Goal: Information Seeking & Learning: Learn about a topic

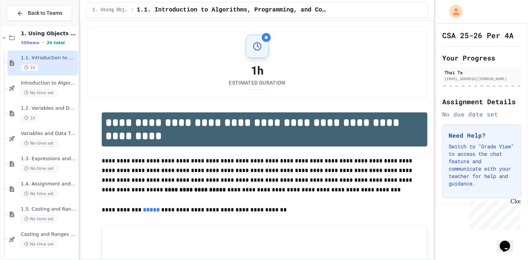
scroll to position [262, 0]
click at [22, 213] on div "1.5. Casting and Ranges of Values No time set" at bounding box center [49, 213] width 56 height 16
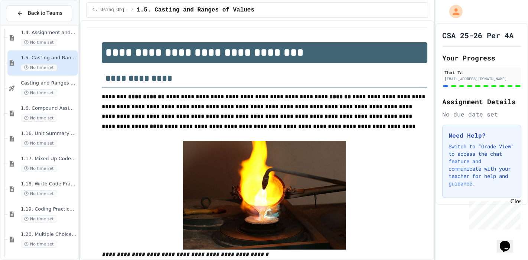
scroll to position [413, 0]
click at [25, 90] on circle at bounding box center [26, 92] width 4 height 4
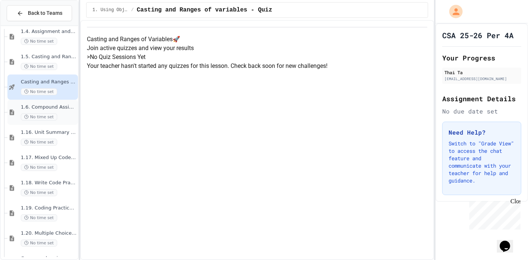
click at [27, 117] on circle at bounding box center [26, 117] width 4 height 4
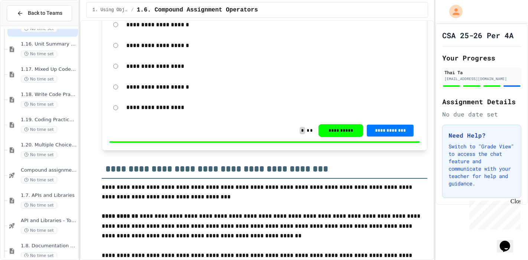
scroll to position [512, 0]
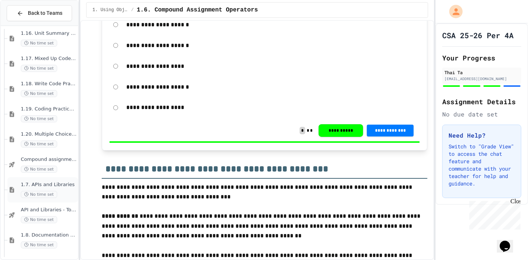
click at [23, 191] on span "No time set" at bounding box center [39, 194] width 36 height 7
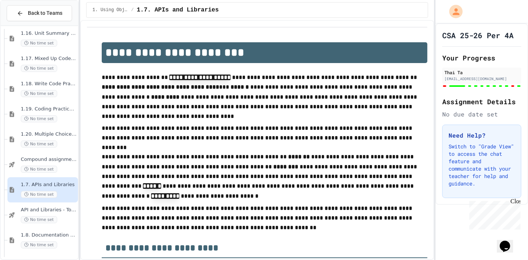
type input "**"
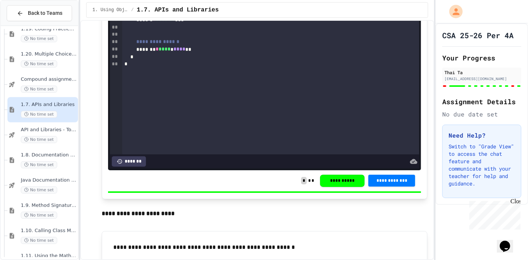
scroll to position [594, 0]
click at [22, 184] on div at bounding box center [39, 15] width 77 height 1161
click at [23, 163] on span "No time set" at bounding box center [39, 163] width 36 height 7
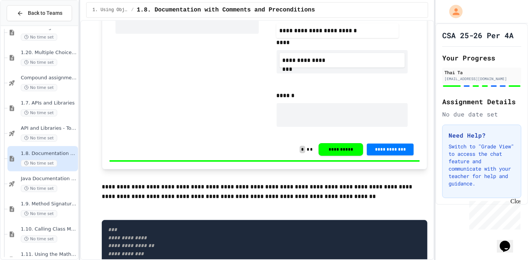
scroll to position [376, 0]
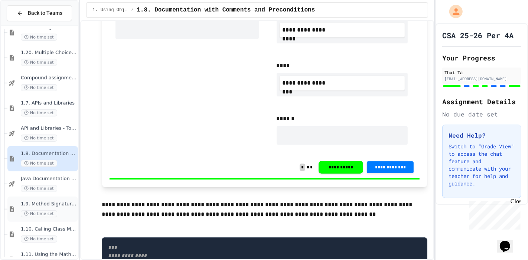
click at [22, 209] on div "1.9. Method Signatures No time set" at bounding box center [49, 209] width 56 height 16
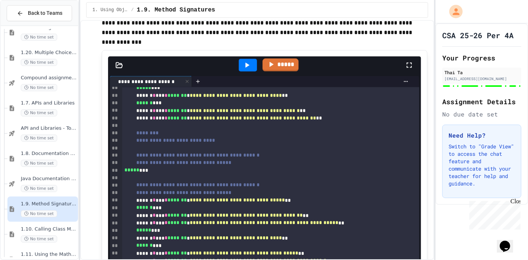
scroll to position [115, 0]
click at [20, 236] on div "1.10. Calling Class Methods No time set" at bounding box center [42, 234] width 70 height 25
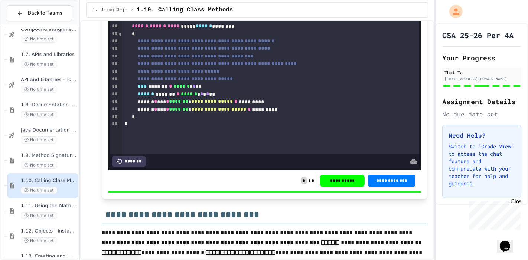
scroll to position [2036, 0]
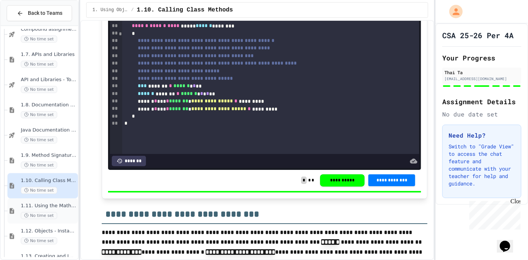
click at [42, 216] on span "No time set" at bounding box center [39, 215] width 36 height 7
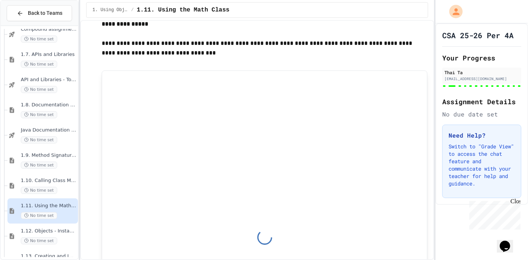
scroll to position [759, 0]
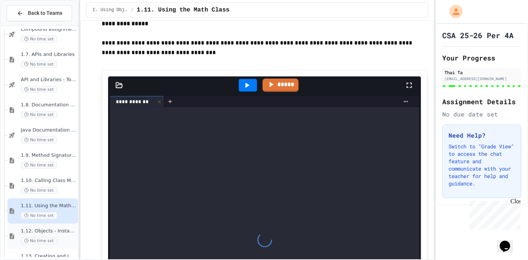
click at [35, 241] on span "No time set" at bounding box center [39, 240] width 36 height 7
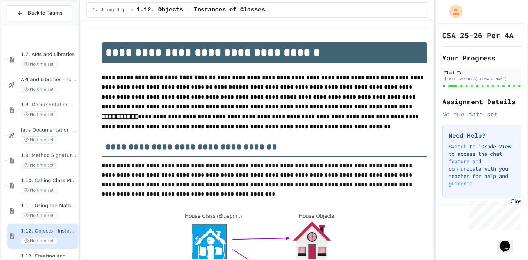
scroll to position [691, 0]
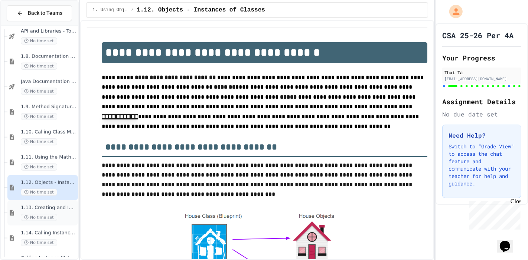
click at [30, 212] on div "1.13. Creating and Initializing Objects: Constructors No time set" at bounding box center [49, 213] width 56 height 16
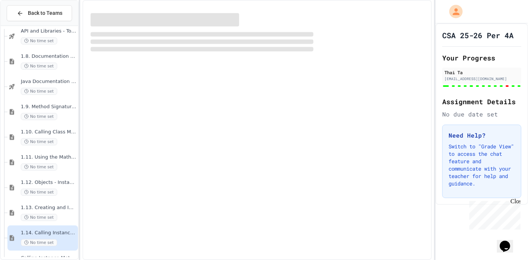
click at [33, 230] on span "1.14. Calling Instance Methods" at bounding box center [49, 233] width 56 height 6
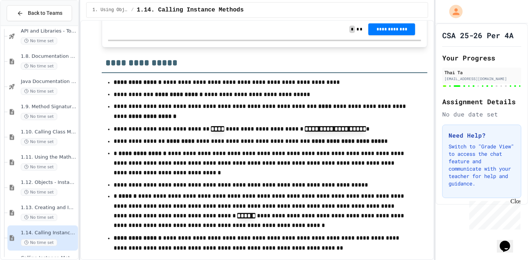
scroll to position [7065, 0]
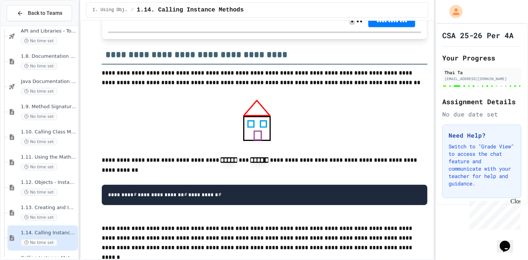
scroll to position [6486, 0]
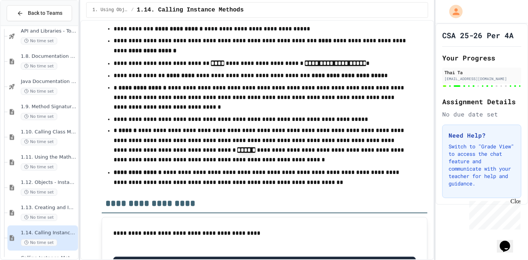
scroll to position [7130, 0]
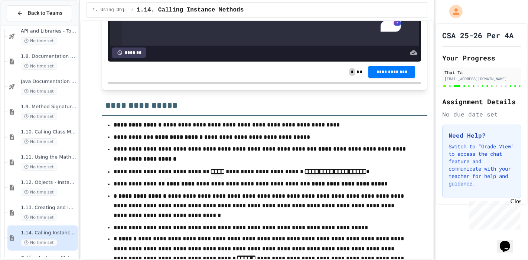
scroll to position [7021, 0]
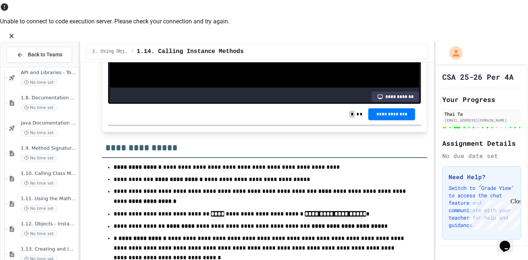
scroll to position [7166, 0]
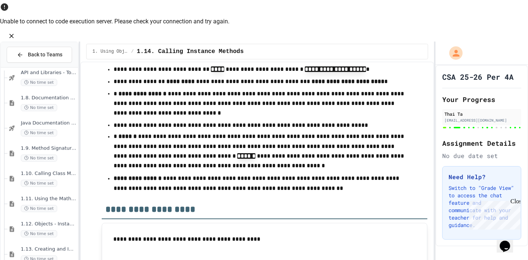
click at [14, 34] on icon "Close" at bounding box center [11, 36] width 4 height 4
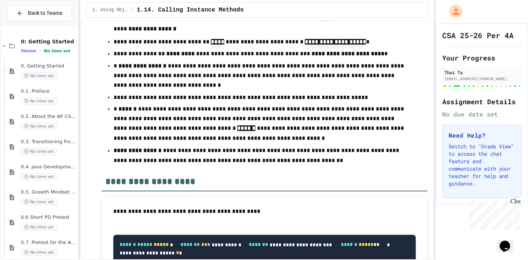
scroll to position [7043, 0]
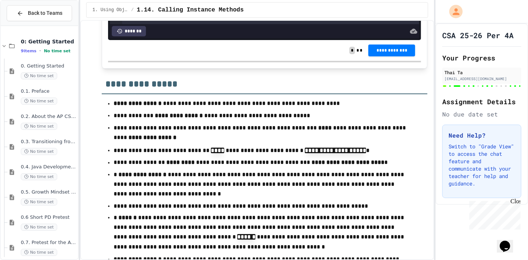
drag, startPoint x: 211, startPoint y: 166, endPoint x: 151, endPoint y: 155, distance: 60.7
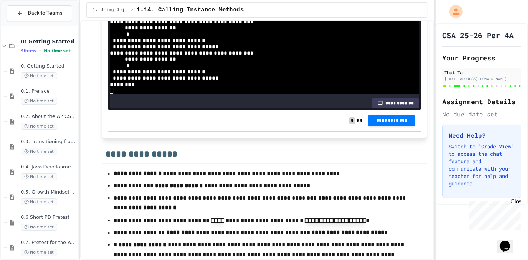
scroll to position [43, 0]
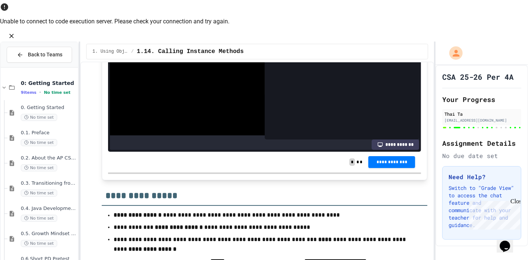
scroll to position [83, 0]
click at [15, 32] on icon "Close" at bounding box center [11, 35] width 7 height 7
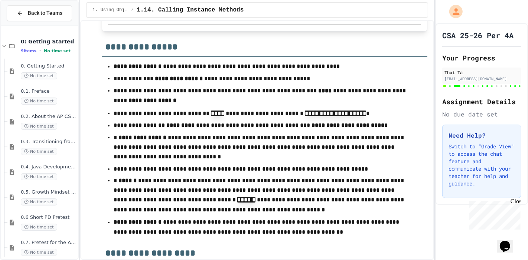
scroll to position [83, 0]
drag, startPoint x: 200, startPoint y: 70, endPoint x: 207, endPoint y: 73, distance: 7.6
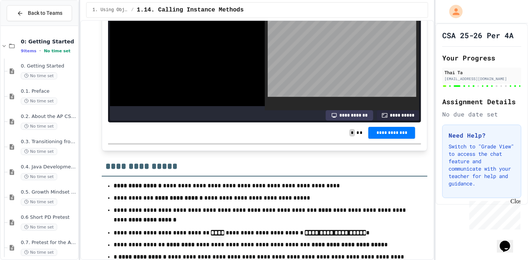
scroll to position [47, 0]
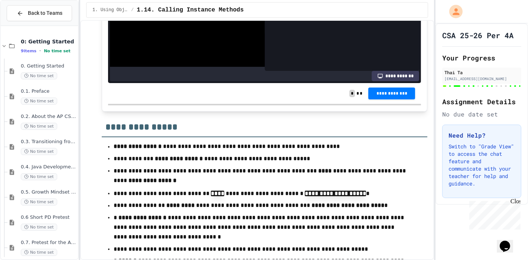
scroll to position [73, 0]
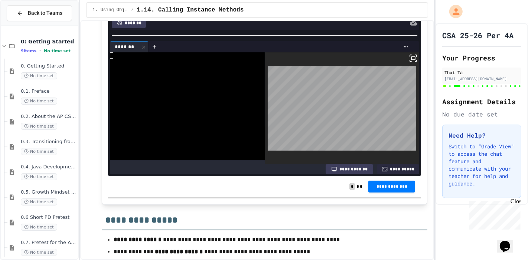
scroll to position [7070, 0]
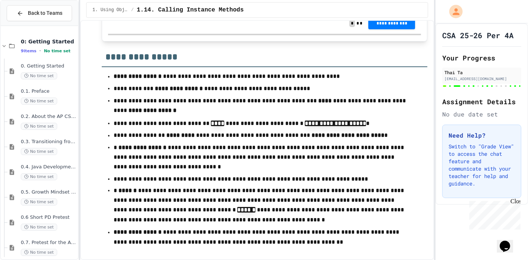
drag, startPoint x: 188, startPoint y: 116, endPoint x: 154, endPoint y: 112, distance: 35.0
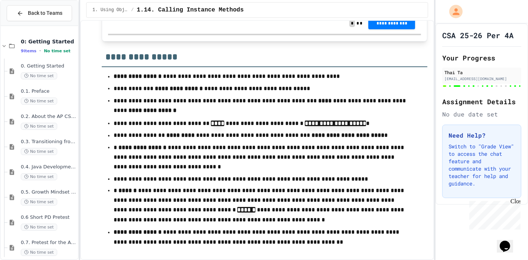
copy div "* ******* * *** ** * * **** * *** **"
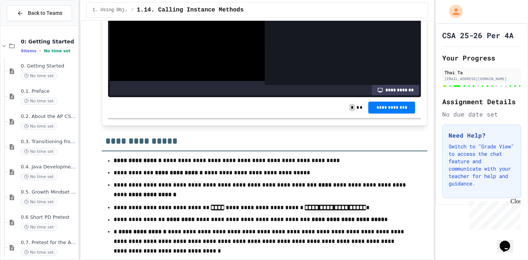
scroll to position [120, 0]
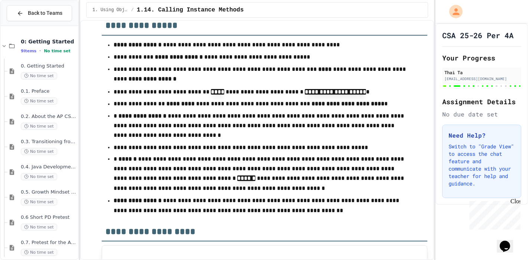
scroll to position [7102, 0]
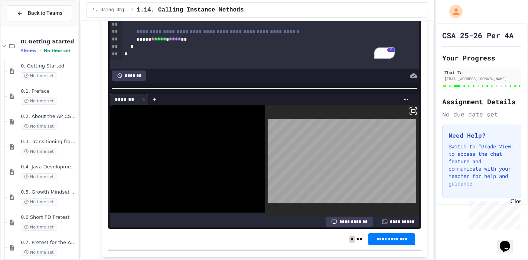
scroll to position [6854, 0]
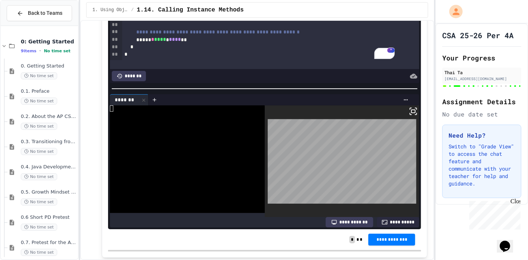
drag, startPoint x: 144, startPoint y: 130, endPoint x: 105, endPoint y: 112, distance: 43.0
copy code "**********"
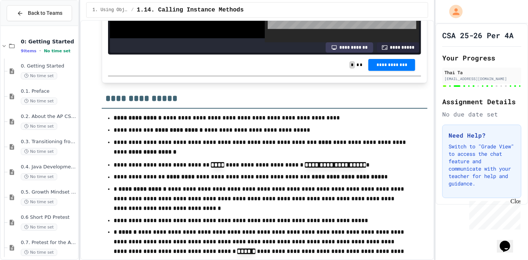
scroll to position [7033, 0]
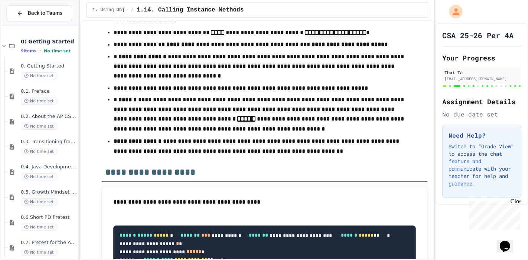
scroll to position [7161, 0]
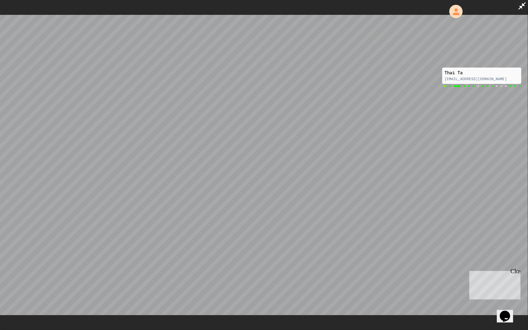
drag, startPoint x: 521, startPoint y: 14, endPoint x: 524, endPoint y: 2, distance: 12.2
click at [524, 2] on div at bounding box center [264, 165] width 528 height 330
click at [524, 2] on icon at bounding box center [521, 5] width 9 height 9
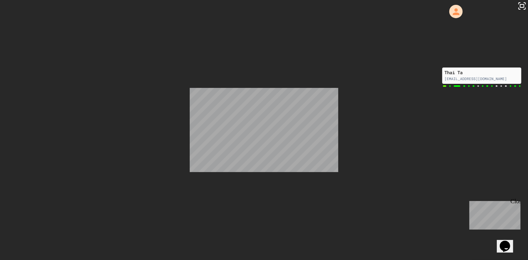
scroll to position [6987, 0]
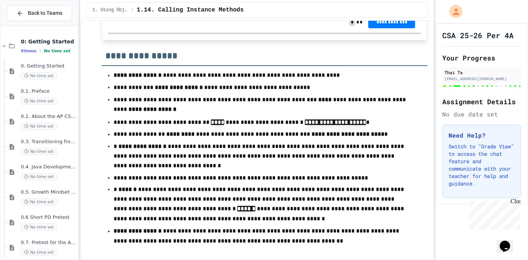
scroll to position [174, 0]
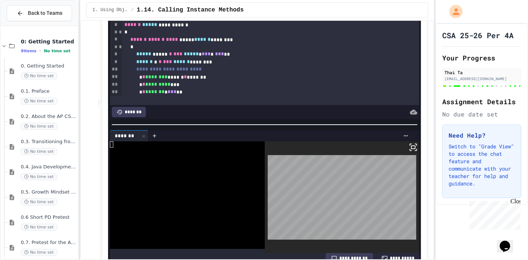
scroll to position [6818, 0]
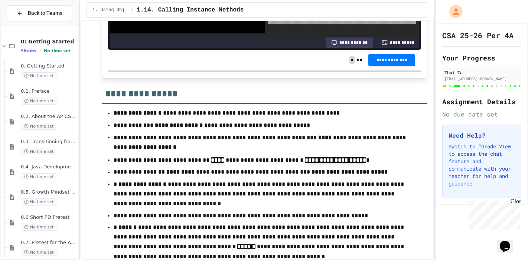
scroll to position [7017, 0]
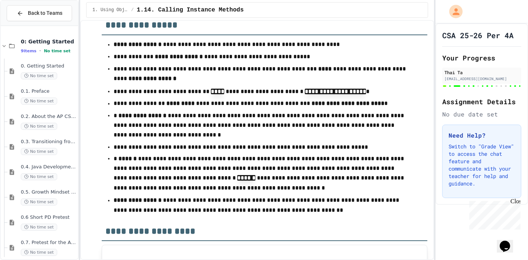
scroll to position [7105, 0]
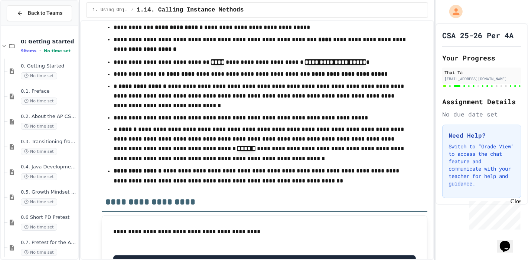
scroll to position [7053, 0]
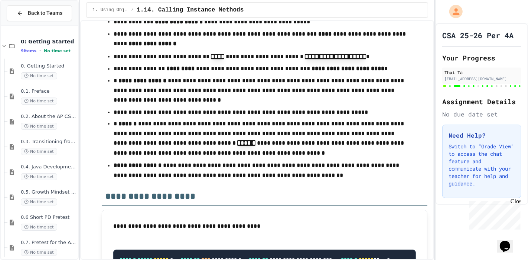
scroll to position [141, 0]
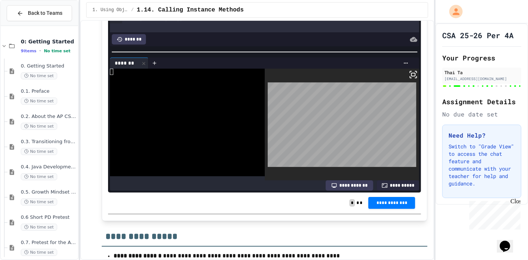
scroll to position [6983, 0]
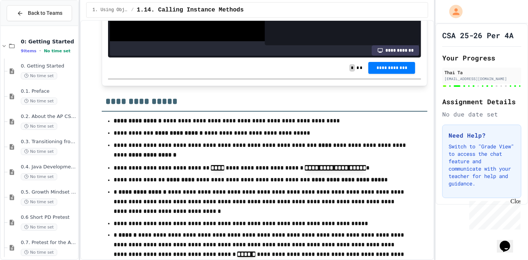
scroll to position [7025, 0]
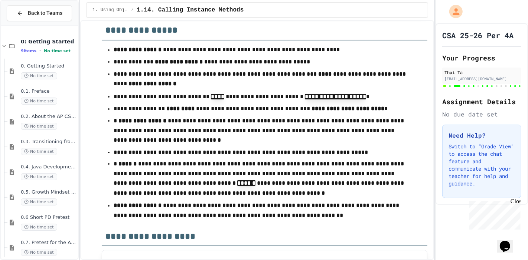
scroll to position [34, 0]
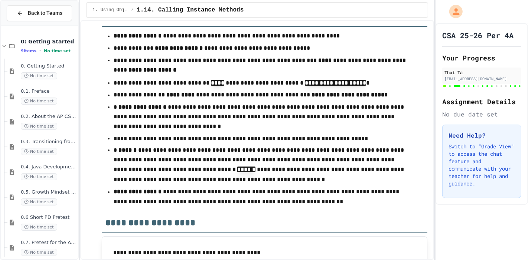
scroll to position [7112, 0]
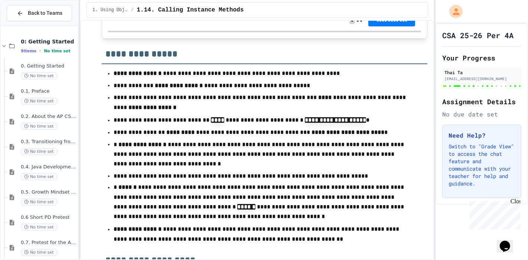
scroll to position [7074, 0]
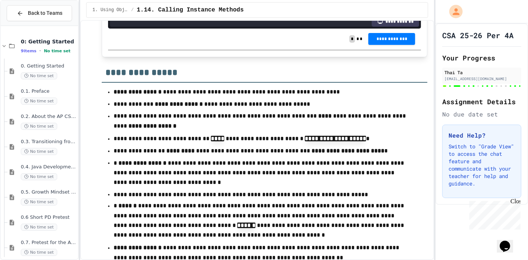
scroll to position [7056, 0]
drag, startPoint x: 221, startPoint y: 144, endPoint x: 116, endPoint y: 145, distance: 105.0
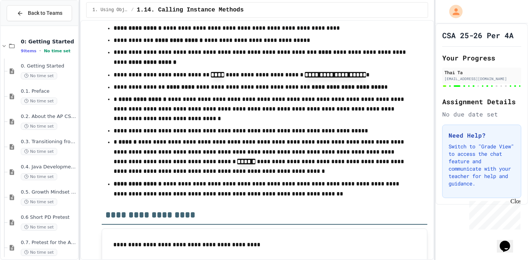
scroll to position [139, 0]
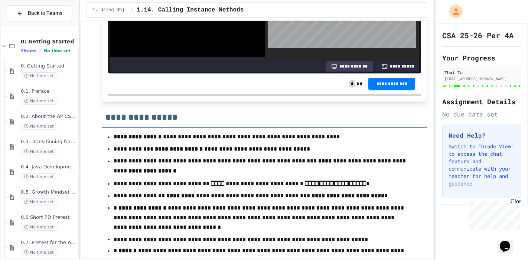
scroll to position [6994, 0]
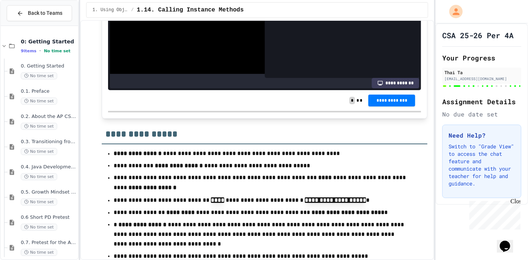
scroll to position [182, 0]
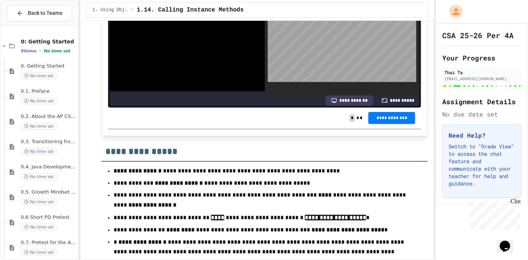
scroll to position [6975, 0]
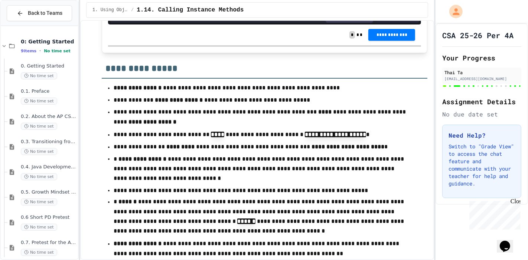
scroll to position [7050, 0]
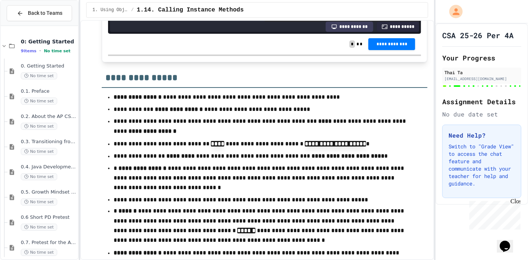
click at [356, 15] on div "1. Using Objects and Methods / 1.14. Calling Instance Methods" at bounding box center [257, 10] width 342 height 16
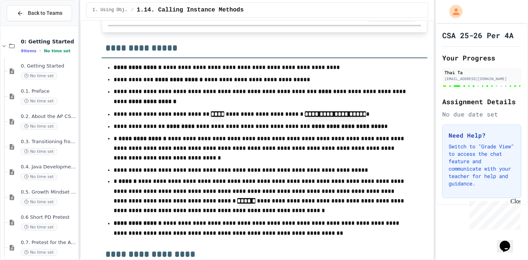
scroll to position [165, 0]
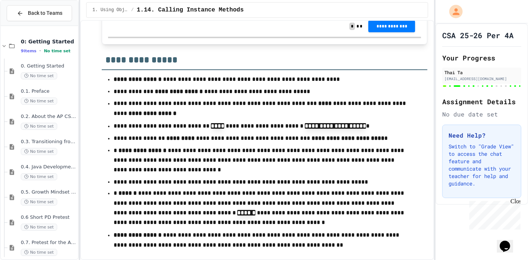
scroll to position [182, 0]
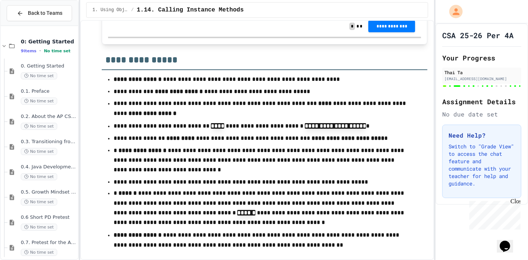
scroll to position [135, 0]
drag, startPoint x: 218, startPoint y: 63, endPoint x: 120, endPoint y: 64, distance: 98.0
copy div "* * ******** ****** * *****"
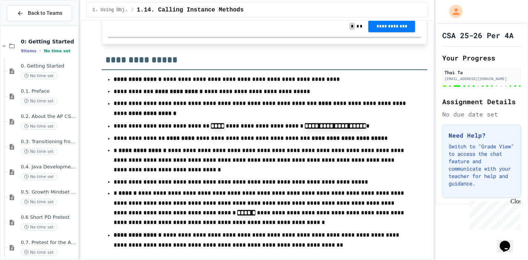
drag, startPoint x: 153, startPoint y: 82, endPoint x: 196, endPoint y: 90, distance: 44.2
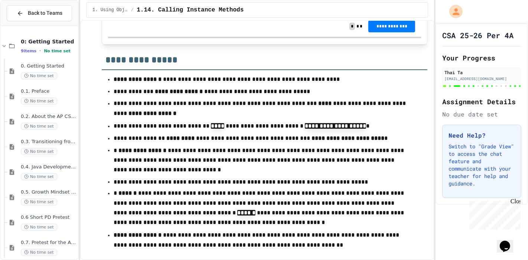
copy div "* ********* *** * * ******* * *** **"
drag, startPoint x: 199, startPoint y: 106, endPoint x: 115, endPoint y: 97, distance: 84.8
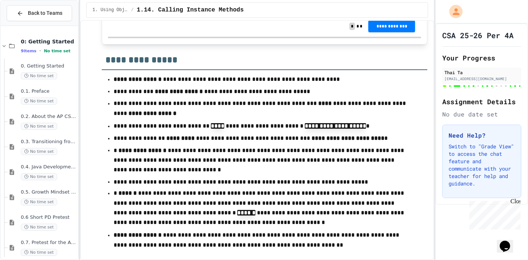
copy div "* * ********* *** * * ******* * ** **"
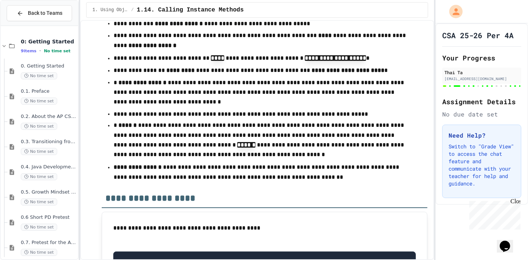
scroll to position [7136, 0]
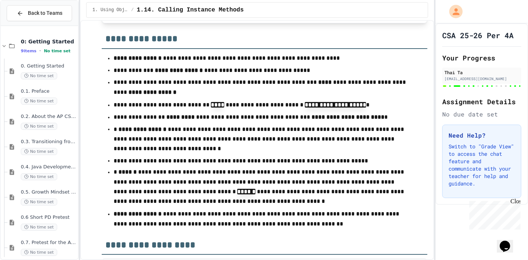
scroll to position [199, 0]
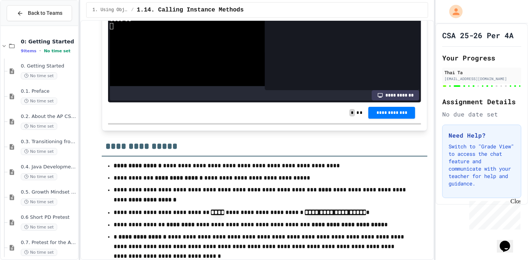
scroll to position [6979, 0]
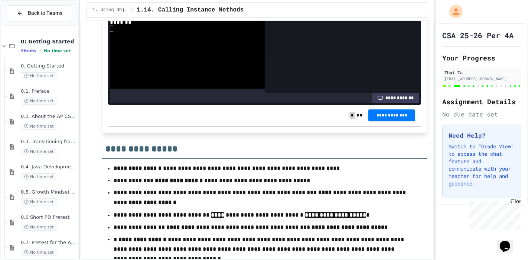
drag, startPoint x: 253, startPoint y: 96, endPoint x: 246, endPoint y: 110, distance: 15.9
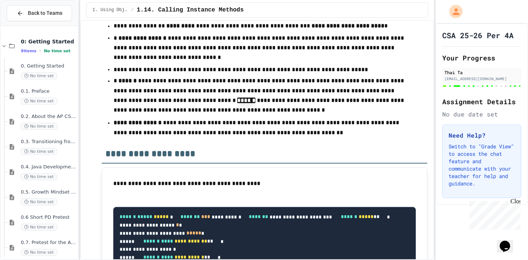
scroll to position [7181, 0]
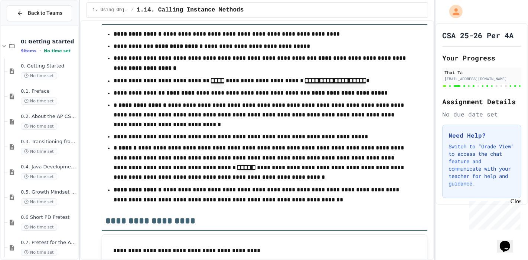
scroll to position [213, 0]
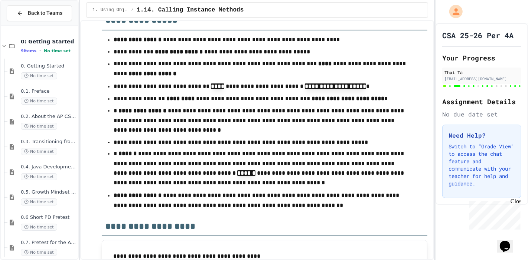
scroll to position [221, 0]
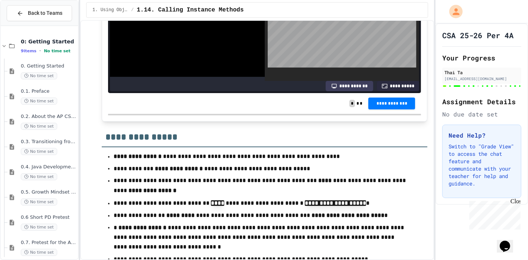
scroll to position [6990, 0]
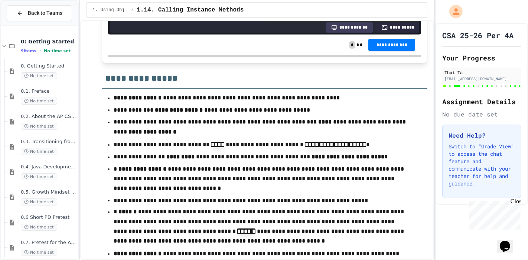
scroll to position [160, 0]
drag, startPoint x: 207, startPoint y: 118, endPoint x: 186, endPoint y: 121, distance: 20.6
drag, startPoint x: 188, startPoint y: 125, endPoint x: 123, endPoint y: 112, distance: 66.4
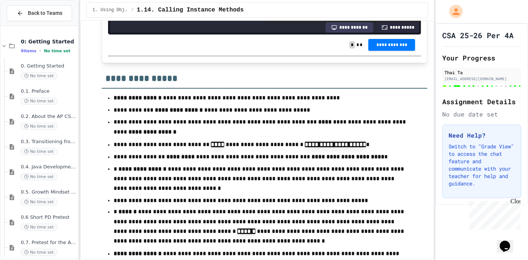
copy div "* * ***** *** * * ****** * *** * *** ** * * ******* ***"
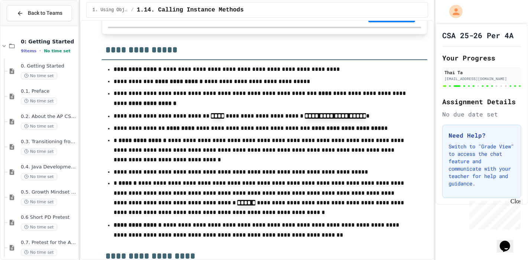
scroll to position [242, 0]
click at [239, 19] on div "1. Using Objects and Methods / 1.14. Calling Instance Methods" at bounding box center [257, 10] width 354 height 20
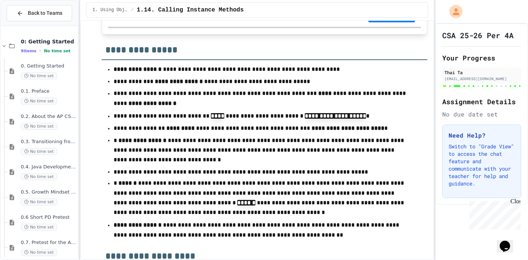
drag, startPoint x: 239, startPoint y: 22, endPoint x: 229, endPoint y: 22, distance: 10.0
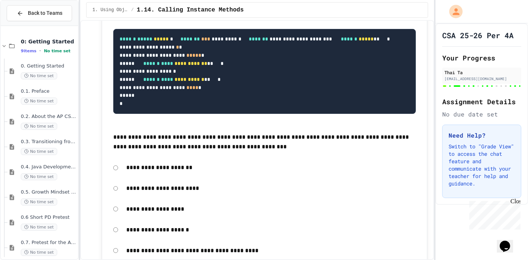
scroll to position [7260, 0]
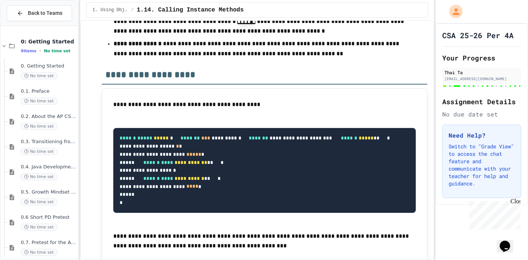
scroll to position [7260, 0]
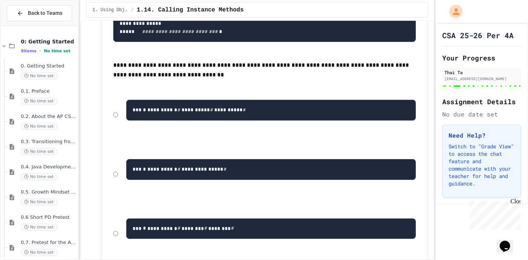
scroll to position [7746, 0]
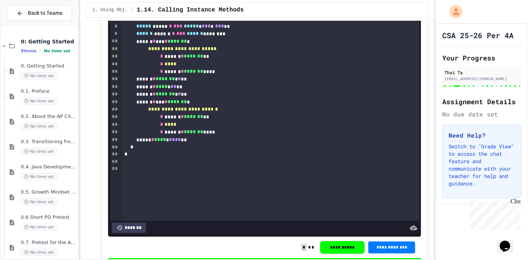
scroll to position [4264, 0]
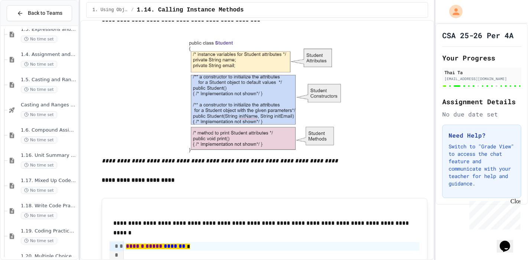
scroll to position [586, 0]
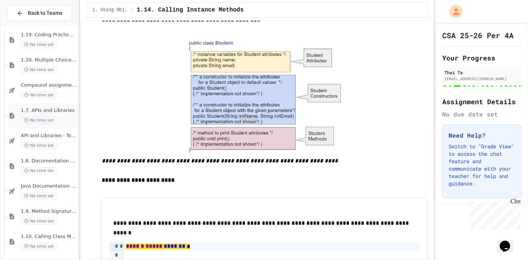
click at [41, 104] on div "1.7. APIs and Libraries No time set" at bounding box center [42, 115] width 70 height 25
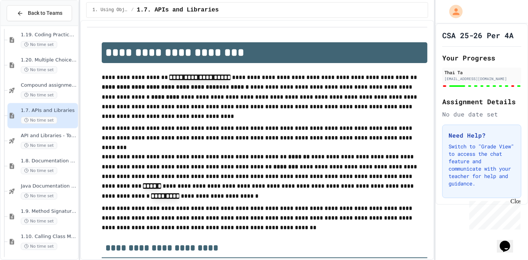
type input "**"
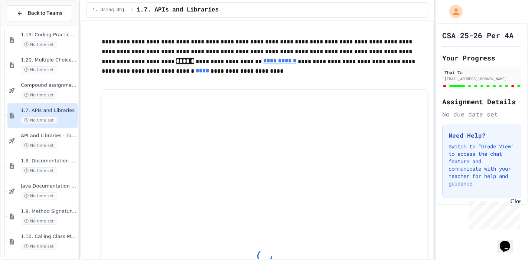
scroll to position [1712, 0]
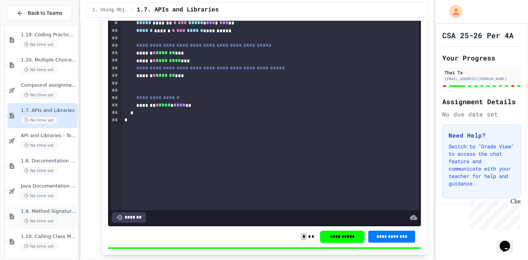
click at [42, 206] on div "1.9. Method Signatures No time set" at bounding box center [42, 216] width 70 height 25
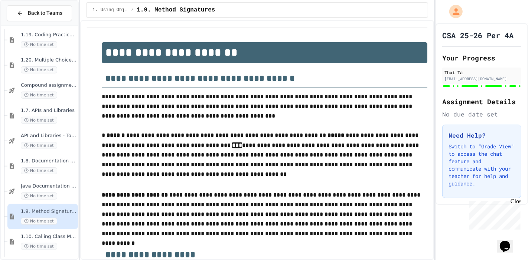
click at [48, 156] on div "1.8. Documentation with Comments and Preconditions No time set" at bounding box center [42, 166] width 70 height 25
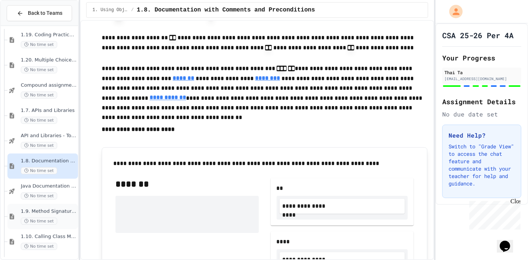
scroll to position [621, 0]
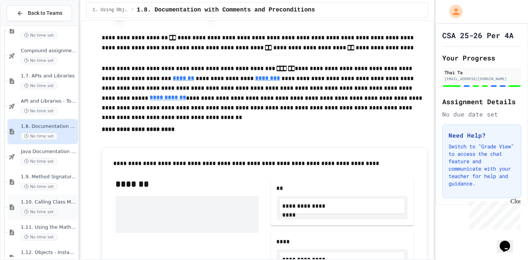
click at [37, 195] on div "1.10. Calling Class Methods No time set" at bounding box center [42, 207] width 70 height 25
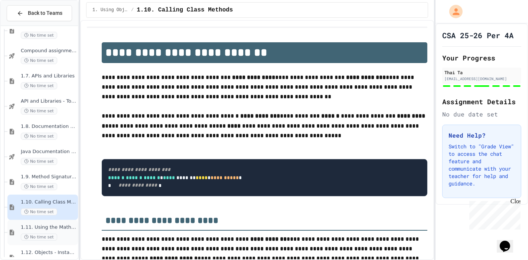
click at [37, 223] on div "1.11. Using the Math Class No time set" at bounding box center [42, 232] width 70 height 25
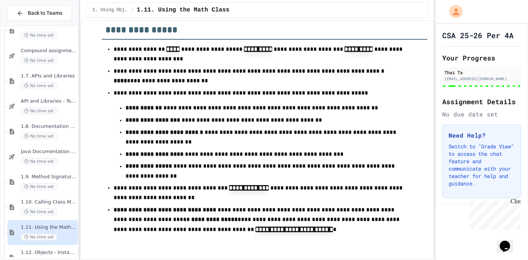
scroll to position [6117, 0]
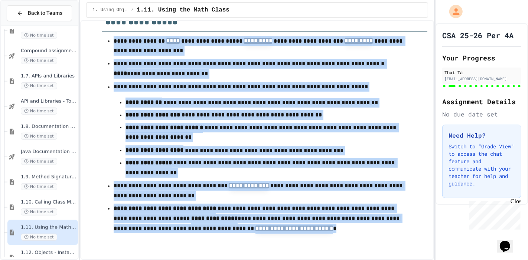
drag, startPoint x: 322, startPoint y: 233, endPoint x: 109, endPoint y: 48, distance: 281.7
click at [109, 48] on ul "**********" at bounding box center [264, 135] width 325 height 201
copy ul "**********"
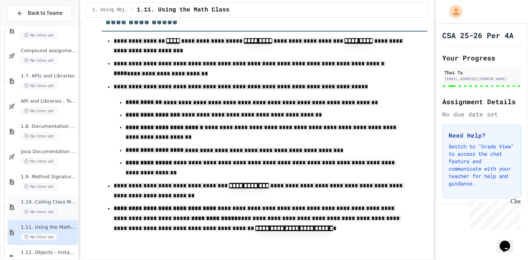
click at [17, 209] on div "1.10. Calling Class Methods No time set" at bounding box center [42, 207] width 70 height 25
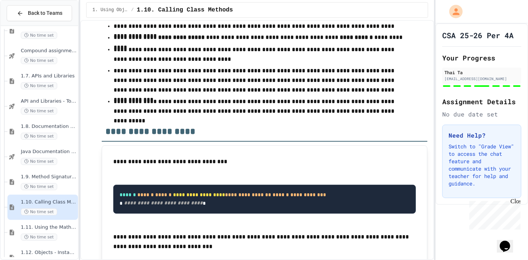
scroll to position [3455, 0]
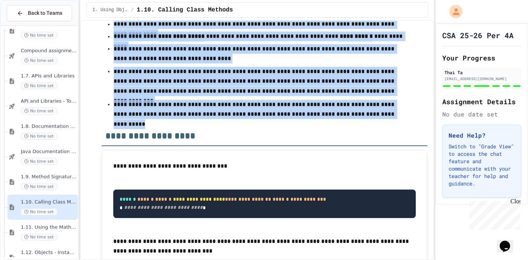
drag, startPoint x: 359, startPoint y: 221, endPoint x: 109, endPoint y: 104, distance: 275.9
click at [109, 104] on ul "**********" at bounding box center [264, 51] width 325 height 137
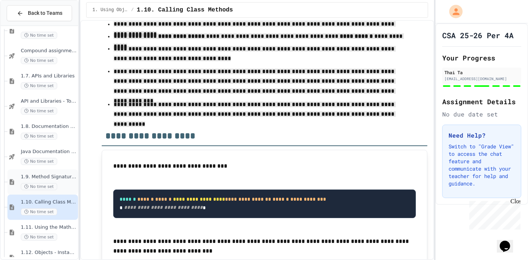
click at [38, 178] on span "1.9. Method Signatures" at bounding box center [49, 177] width 56 height 6
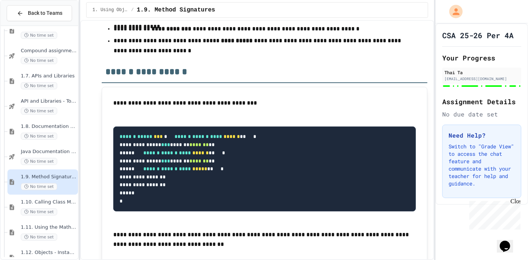
scroll to position [5358, 0]
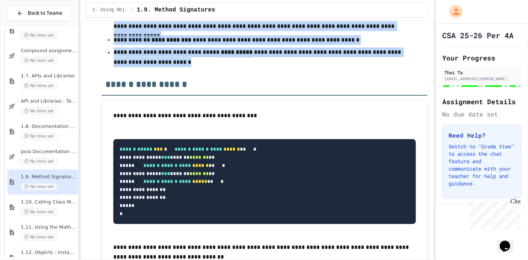
drag, startPoint x: 185, startPoint y: 232, endPoint x: 110, endPoint y: 30, distance: 216.0
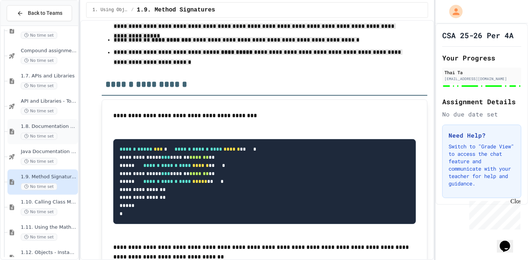
click at [43, 119] on div "1.8. Documentation with Comments and Preconditions No time set" at bounding box center [42, 131] width 70 height 25
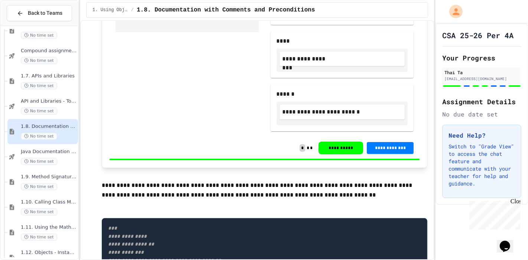
scroll to position [386, 0]
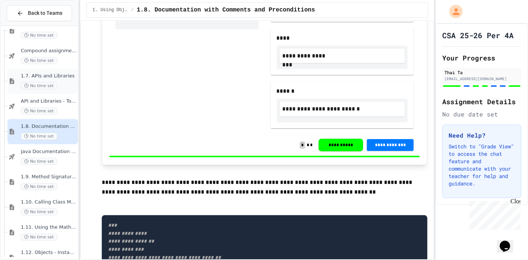
click at [46, 78] on span "1.7. APIs and Libraries" at bounding box center [49, 76] width 56 height 6
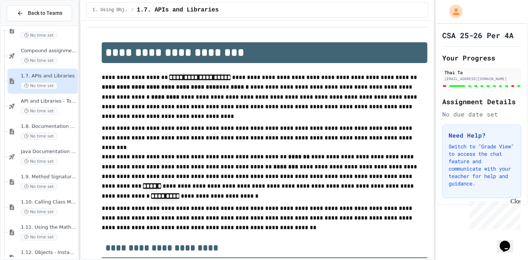
type input "**"
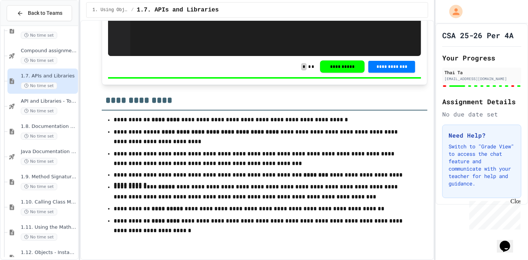
scroll to position [3720, 0]
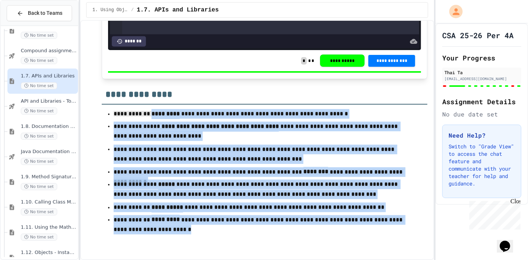
drag, startPoint x: 181, startPoint y: 233, endPoint x: 107, endPoint y: 118, distance: 136.6
click at [107, 118] on ul "**********" at bounding box center [264, 172] width 325 height 128
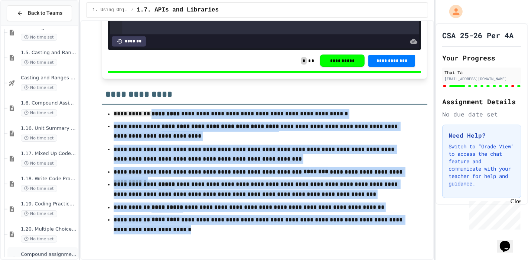
scroll to position [414, 0]
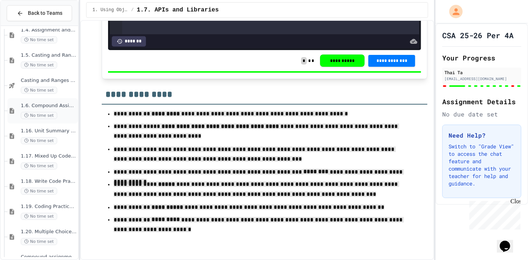
click at [45, 108] on div "1.6. Compound Assignment Operators No time set" at bounding box center [49, 111] width 56 height 16
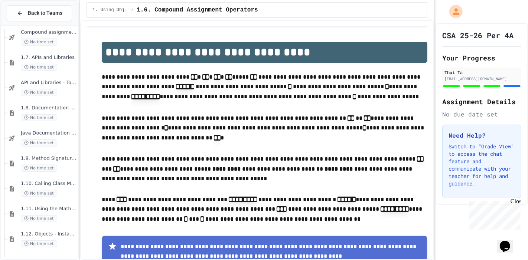
scroll to position [645, 0]
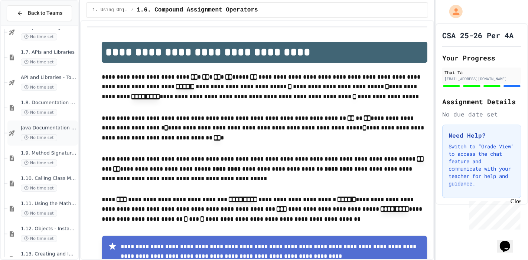
click at [43, 140] on span "No time set" at bounding box center [39, 137] width 36 height 7
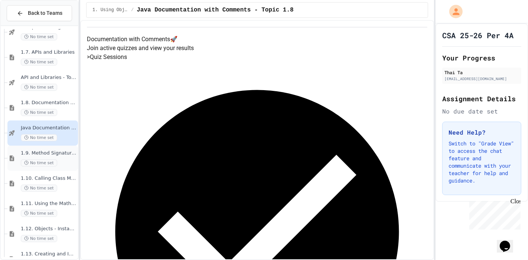
click at [52, 165] on span "No time set" at bounding box center [39, 163] width 36 height 7
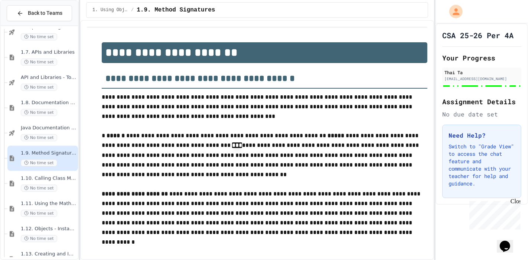
click at [48, 180] on span "1.10. Calling Class Methods" at bounding box center [49, 179] width 56 height 6
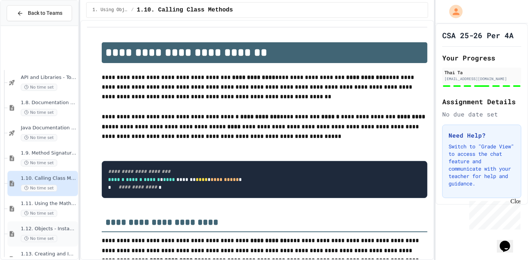
scroll to position [707, 0]
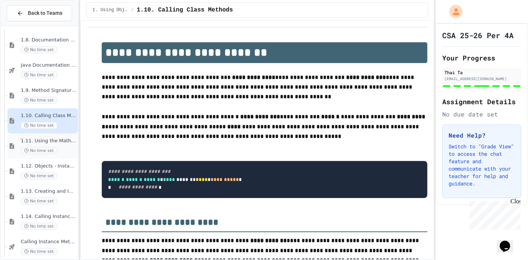
click at [54, 155] on div "1.11. Using the Math Class No time set" at bounding box center [42, 146] width 70 height 25
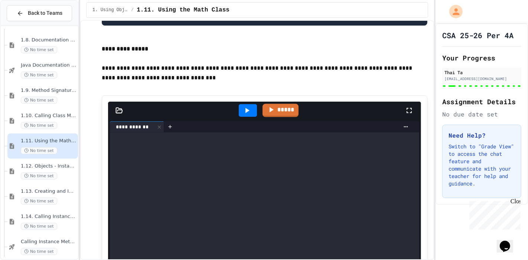
scroll to position [807, 0]
